Goal: Check status: Check status

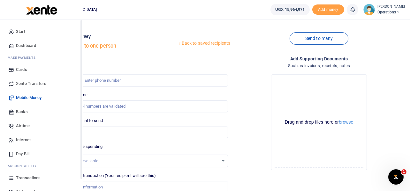
scroll to position [37, 0]
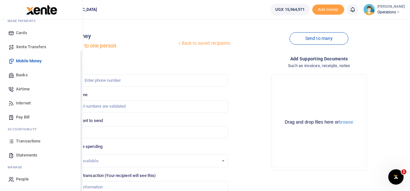
click at [23, 141] on span "Transactions" at bounding box center [28, 141] width 25 height 6
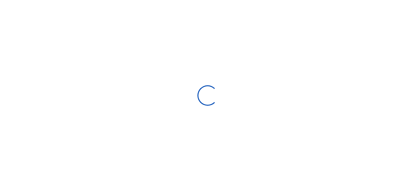
select select
type input "[DATE] - [DATE]"
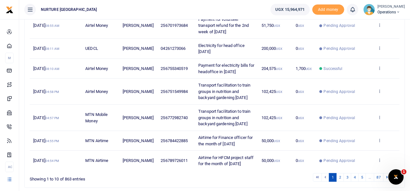
scroll to position [202, 0]
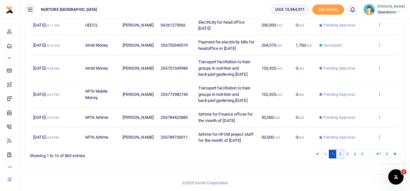
click at [340, 153] on link "2" at bounding box center [340, 154] width 8 height 9
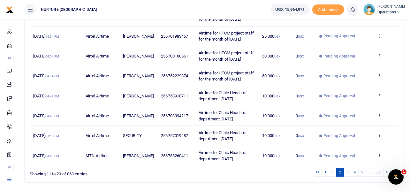
scroll to position [177, 0]
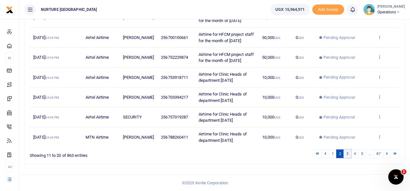
click at [347, 153] on link "3" at bounding box center [348, 154] width 8 height 9
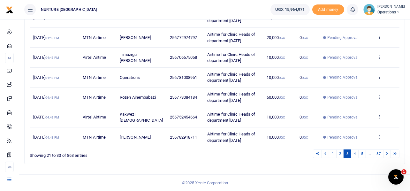
scroll to position [177, 0]
click at [355, 156] on link "4" at bounding box center [355, 154] width 8 height 9
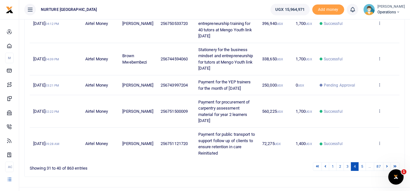
scroll to position [229, 0]
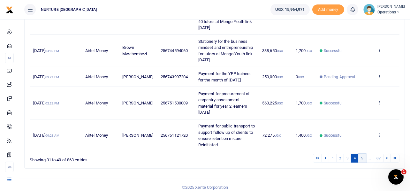
click at [362, 157] on link "5" at bounding box center [362, 158] width 8 height 9
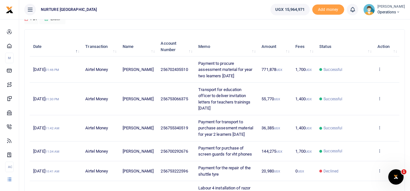
scroll to position [0, 0]
